Goal: Task Accomplishment & Management: Use online tool/utility

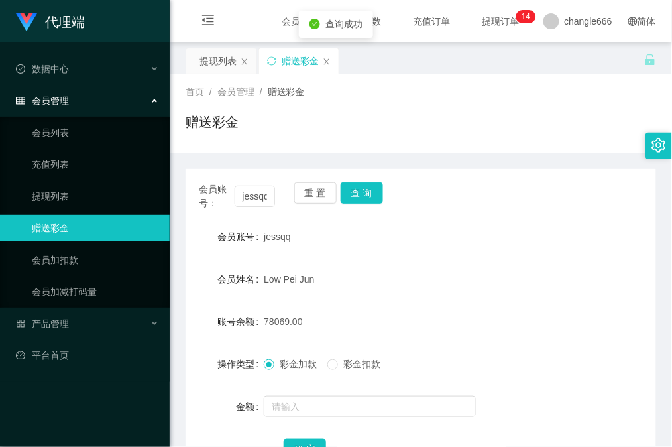
scroll to position [88, 0]
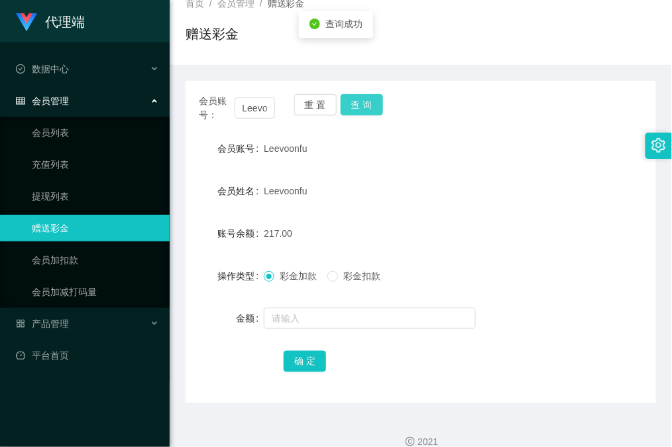
click at [355, 98] on button "查 询" at bounding box center [362, 104] width 42 height 21
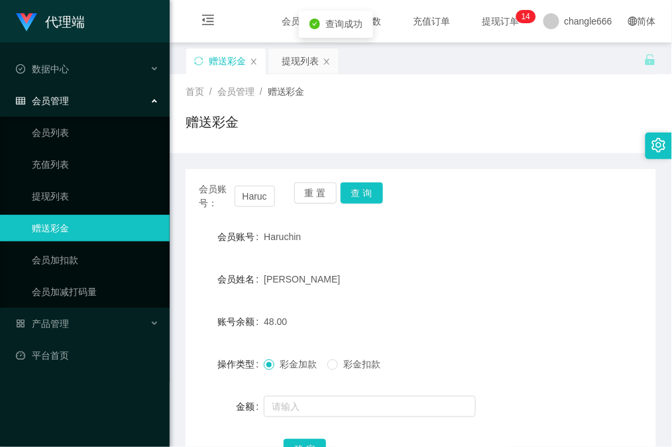
scroll to position [106, 0]
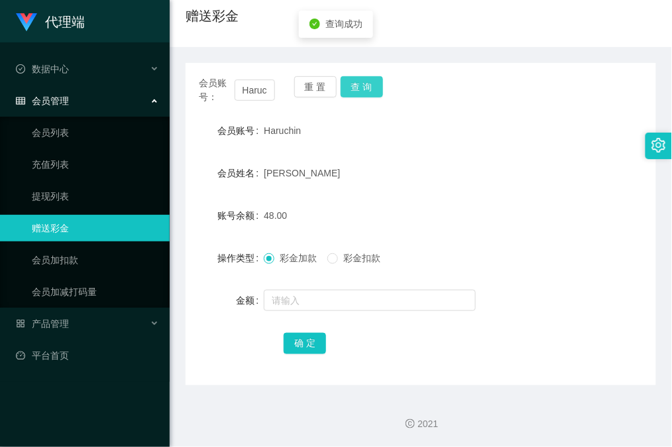
click at [367, 93] on button "查 询" at bounding box center [362, 86] width 42 height 21
